Goal: Find specific page/section: Find specific page/section

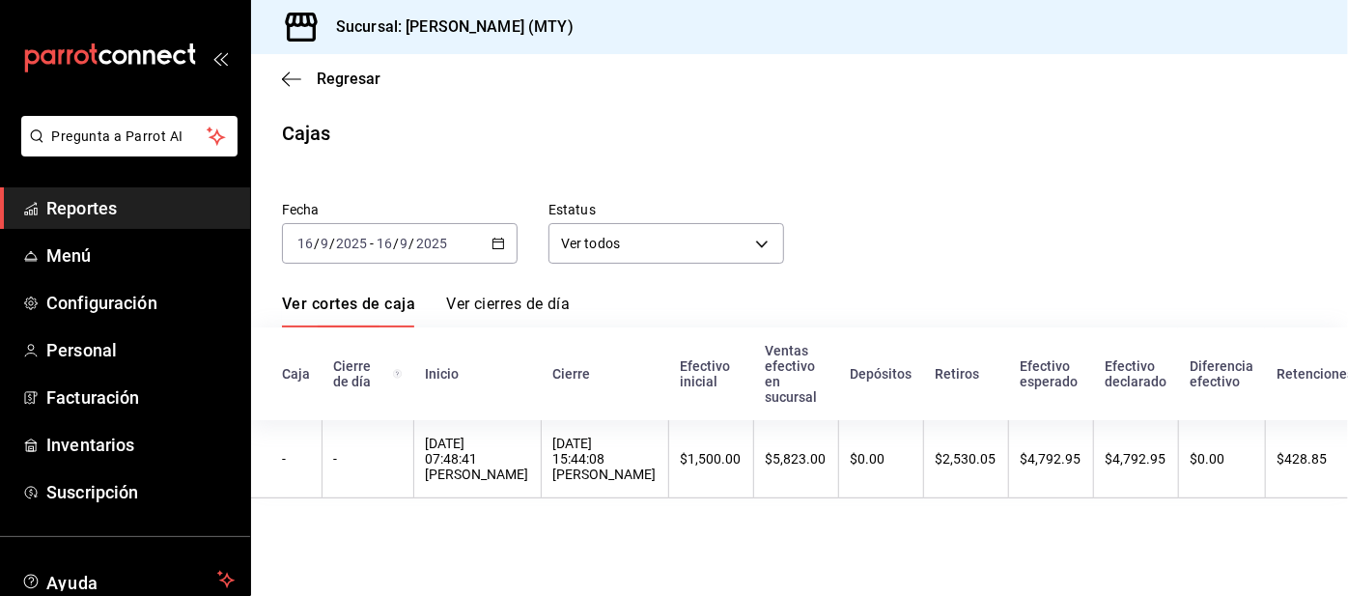
click at [149, 187] on link "Reportes" at bounding box center [125, 208] width 250 height 42
click at [175, 205] on span "Reportes" at bounding box center [140, 208] width 188 height 26
click at [175, 218] on span "Reportes" at bounding box center [140, 208] width 188 height 26
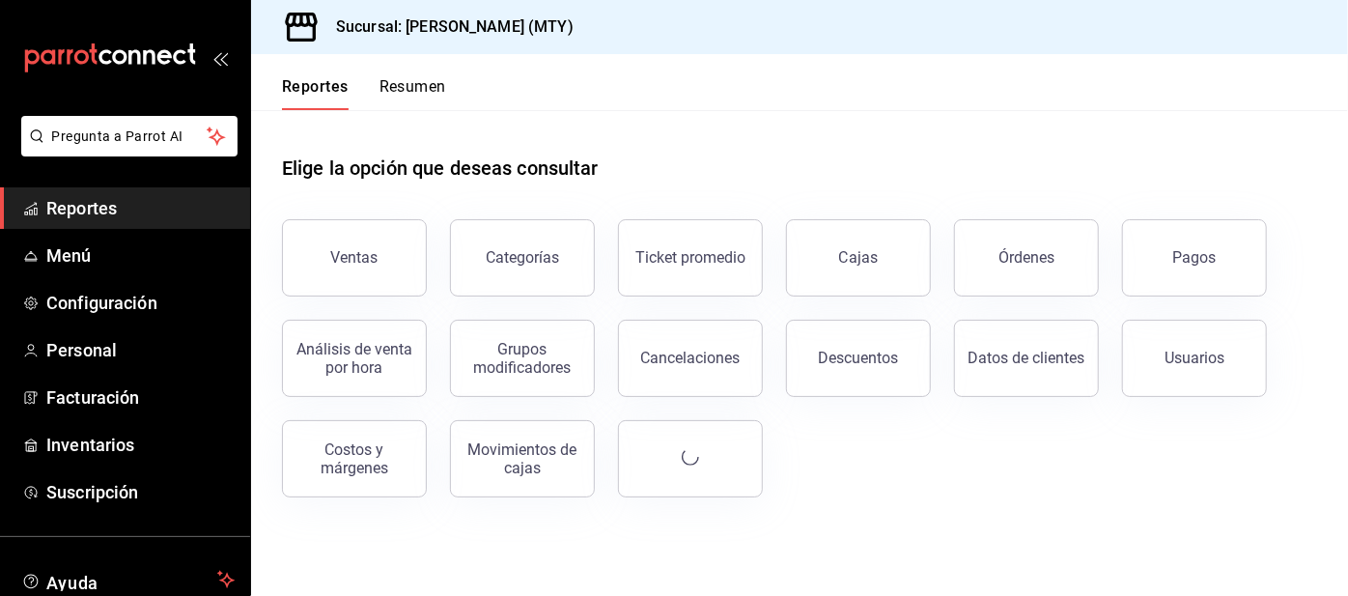
click at [408, 83] on button "Resumen" at bounding box center [412, 93] width 67 height 33
click at [418, 73] on html "Pregunta a Parrot AI Reportes Menú Configuración Personal Facturación Inventari…" at bounding box center [674, 298] width 1348 height 596
click at [422, 82] on html "Pregunta a Parrot AI Reportes Menú Configuración Personal Facturación Inventari…" at bounding box center [674, 298] width 1348 height 596
click at [418, 73] on html "Pregunta a Parrot AI Reportes Menú Configuración Personal Facturación Inventari…" at bounding box center [674, 298] width 1348 height 596
